Goal: Task Accomplishment & Management: Complete application form

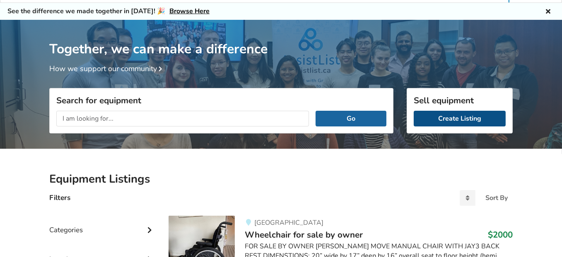
click at [433, 117] on link "Create Listing" at bounding box center [460, 119] width 92 height 16
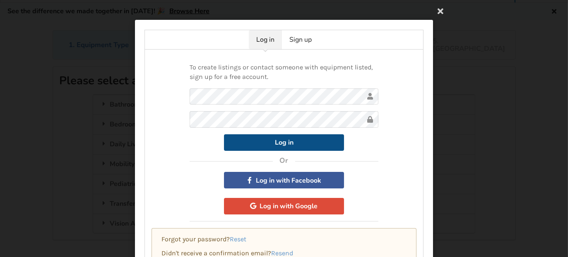
click at [273, 140] on form "Log in" at bounding box center [284, 120] width 189 height 63
click at [272, 140] on button "Log in" at bounding box center [284, 143] width 120 height 17
click at [277, 142] on button "Log in" at bounding box center [284, 143] width 120 height 17
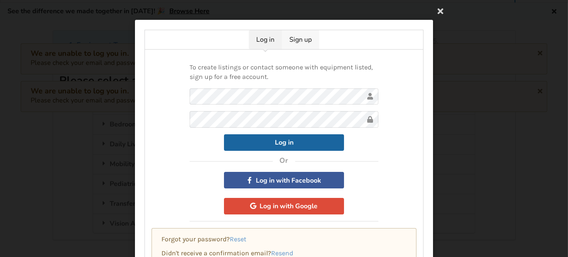
click at [291, 40] on link "Sign up" at bounding box center [300, 39] width 37 height 19
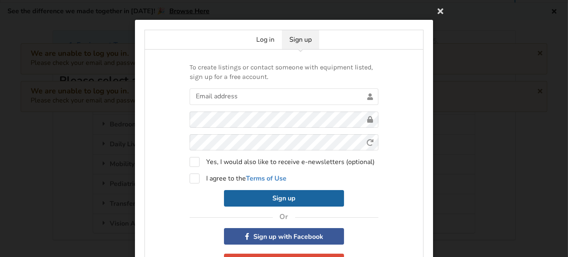
click at [439, 11] on icon at bounding box center [440, 10] width 15 height 15
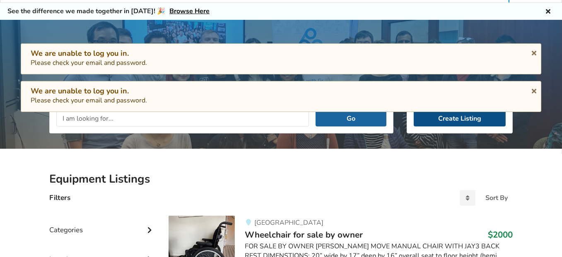
click at [441, 118] on link "Create Listing" at bounding box center [460, 119] width 92 height 16
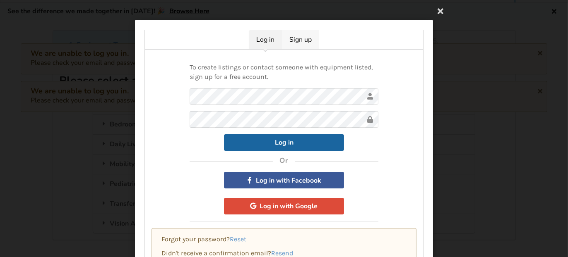
click at [301, 40] on link "Sign up" at bounding box center [300, 39] width 37 height 19
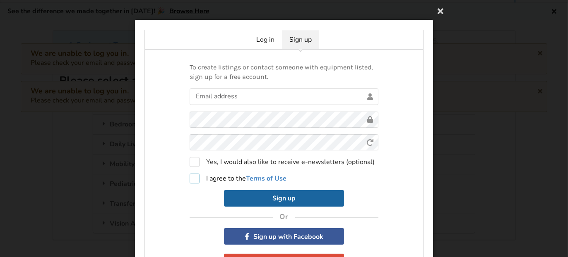
click at [192, 179] on label "I agree to the Terms of Use" at bounding box center [238, 179] width 97 height 10
checkbox input "true"
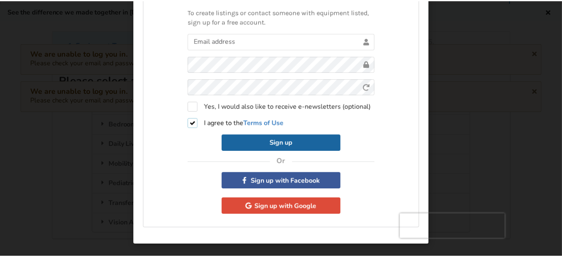
scroll to position [56, 0]
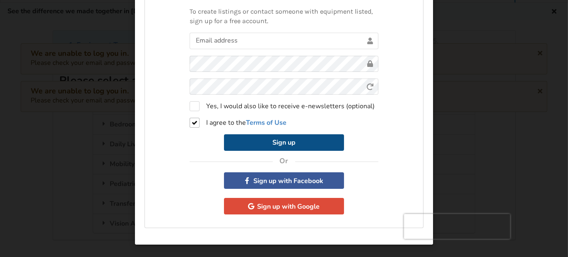
click at [280, 140] on button "Sign up" at bounding box center [284, 143] width 120 height 17
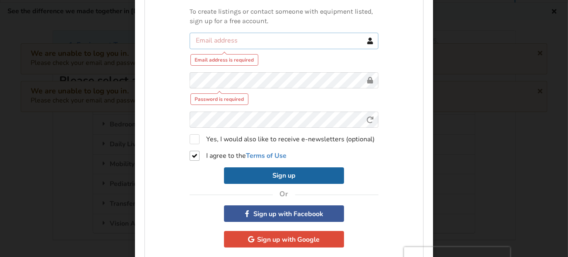
click at [241, 44] on input "text" at bounding box center [284, 41] width 189 height 17
type input "[EMAIL_ADDRESS][DOMAIN_NAME]"
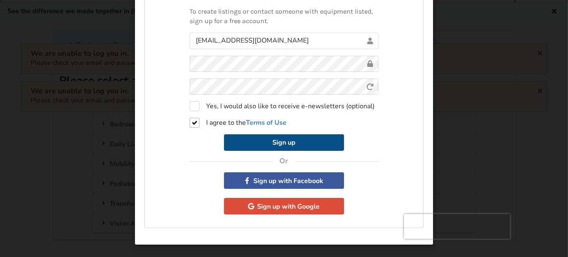
click at [273, 142] on button "Sign up" at bounding box center [284, 143] width 120 height 17
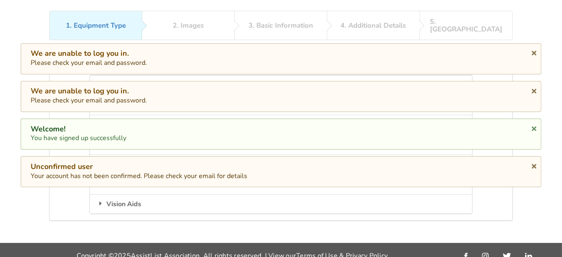
scroll to position [53, 0]
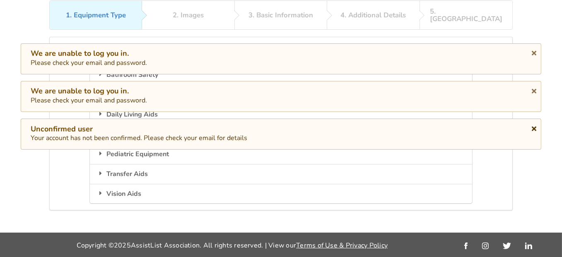
click at [535, 128] on icon at bounding box center [534, 127] width 8 height 7
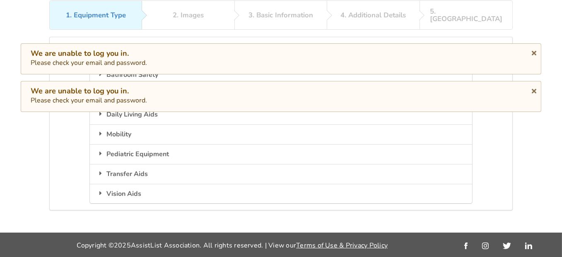
drag, startPoint x: 534, startPoint y: 91, endPoint x: 532, endPoint y: 85, distance: 5.5
click at [533, 91] on icon at bounding box center [534, 90] width 8 height 7
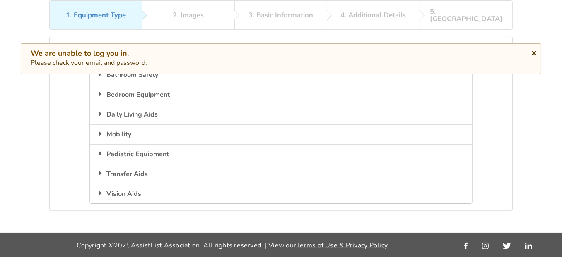
click at [535, 54] on icon at bounding box center [534, 51] width 8 height 7
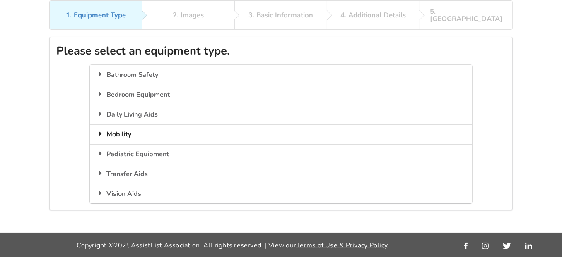
click at [117, 125] on div "Mobility" at bounding box center [281, 135] width 382 height 20
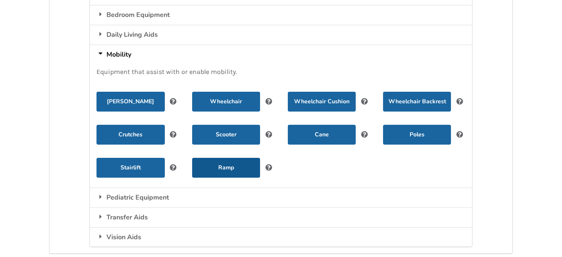
scroll to position [136, 0]
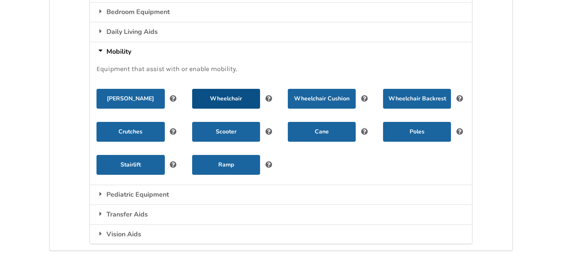
click at [223, 91] on button "Wheelchair" at bounding box center [226, 99] width 68 height 20
